Goal: Task Accomplishment & Management: Manage account settings

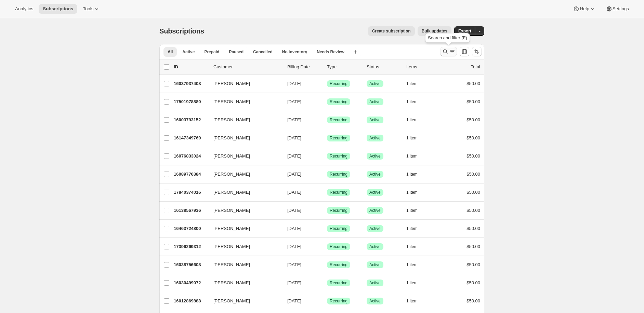
click at [445, 51] on icon "Search and filter results" at bounding box center [445, 51] width 7 height 7
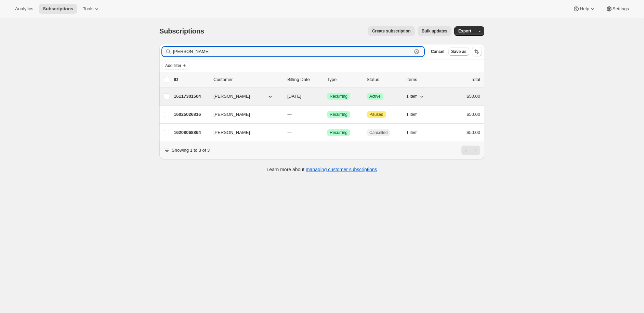
type input "[PERSON_NAME]"
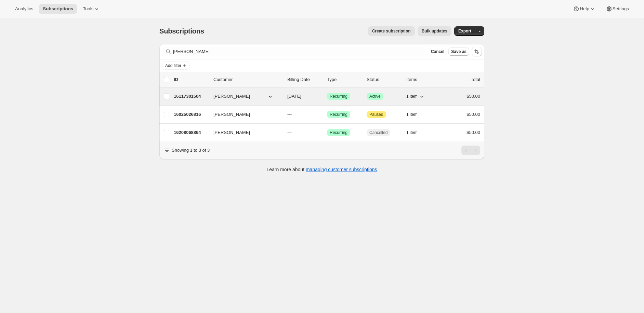
click at [463, 96] on div "$50.00" at bounding box center [463, 96] width 34 height 7
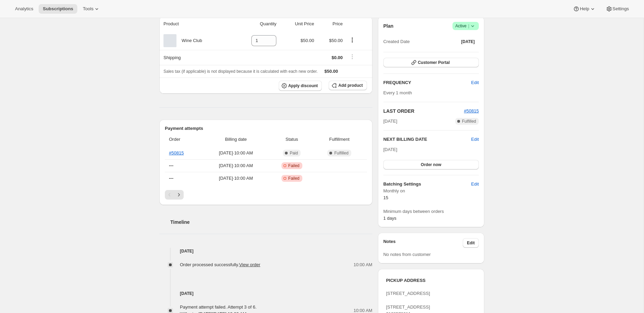
scroll to position [67, 0]
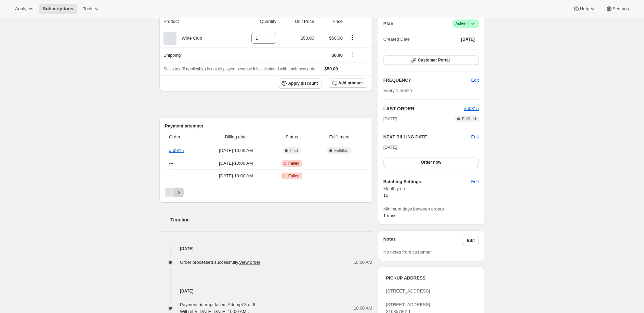
click at [181, 192] on icon "Next" at bounding box center [179, 192] width 7 height 7
click at [177, 193] on icon "Next" at bounding box center [179, 192] width 7 height 7
click at [167, 192] on icon "Previous" at bounding box center [169, 192] width 7 height 7
click at [165, 193] on button "Previous" at bounding box center [170, 193] width 10 height 10
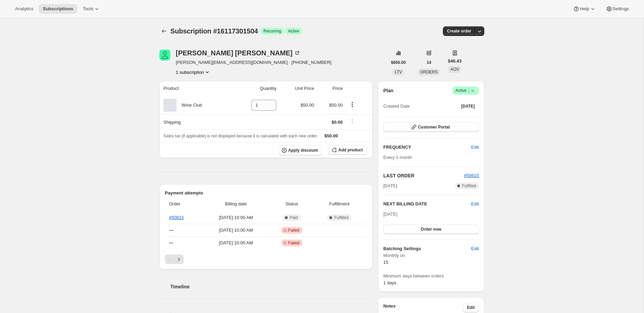
scroll to position [0, 0]
